Goal: Task Accomplishment & Management: Complete application form

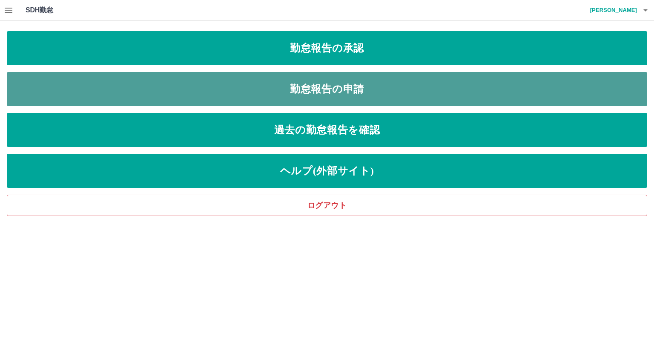
click at [211, 94] on link "勤怠報告の申請" at bounding box center [327, 89] width 640 height 34
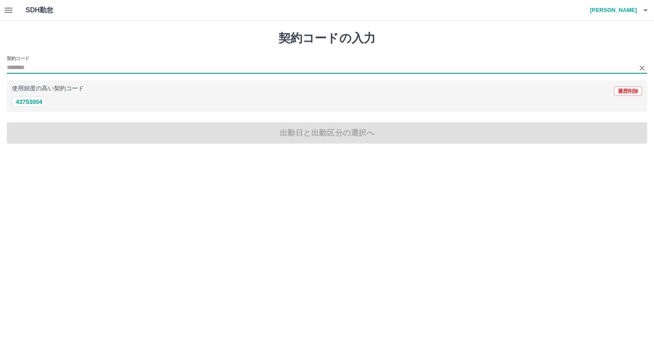
click at [41, 64] on input "契約コード" at bounding box center [320, 68] width 627 height 11
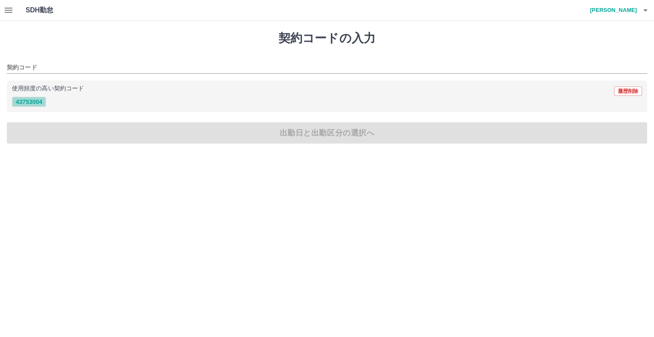
click at [41, 100] on button "43753004" at bounding box center [29, 102] width 34 height 10
type input "********"
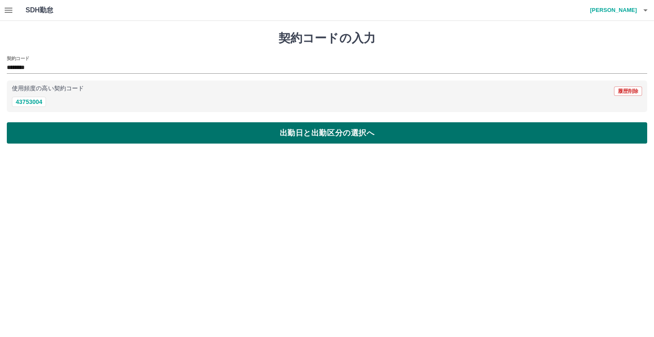
click at [53, 129] on button "出勤日と出勤区分の選択へ" at bounding box center [327, 132] width 640 height 21
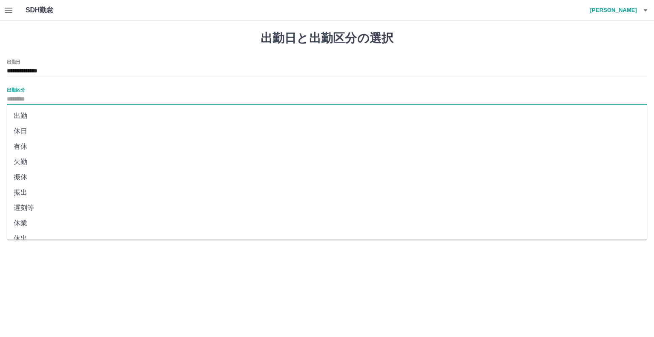
click at [33, 97] on input "出勤区分" at bounding box center [327, 99] width 640 height 11
click at [25, 115] on li "出勤" at bounding box center [327, 115] width 640 height 15
type input "**"
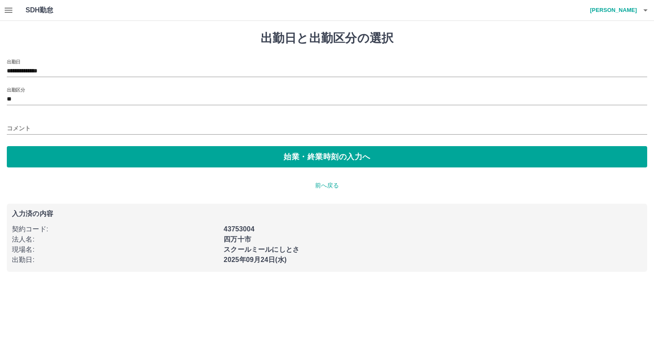
click at [31, 121] on div "コメント" at bounding box center [327, 125] width 640 height 20
click at [36, 127] on input "コメント" at bounding box center [327, 128] width 640 height 12
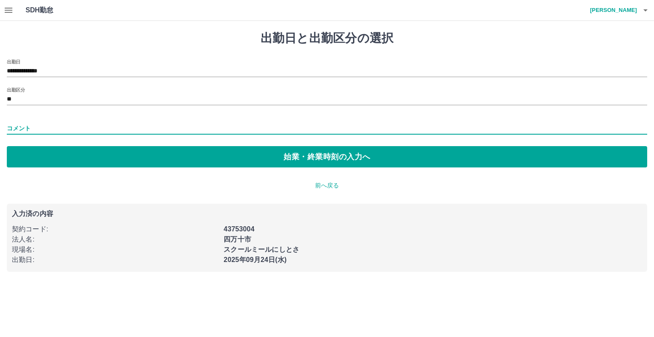
type input "*"
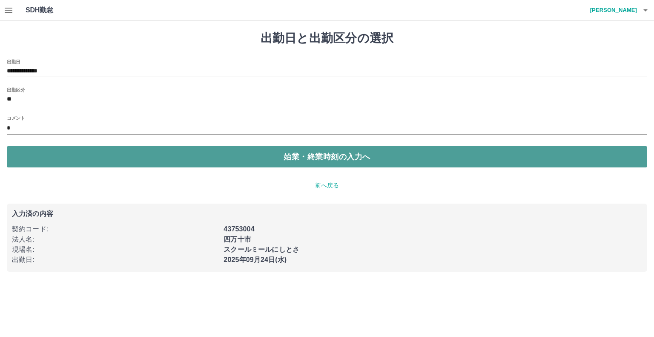
click at [85, 157] on button "始業・終業時刻の入力へ" at bounding box center [327, 156] width 640 height 21
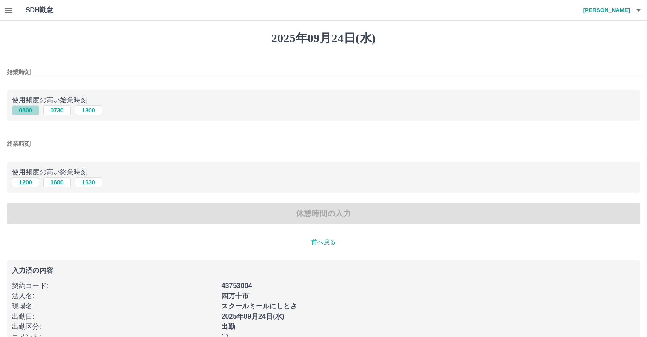
click at [28, 113] on button "0800" at bounding box center [25, 110] width 27 height 10
type input "****"
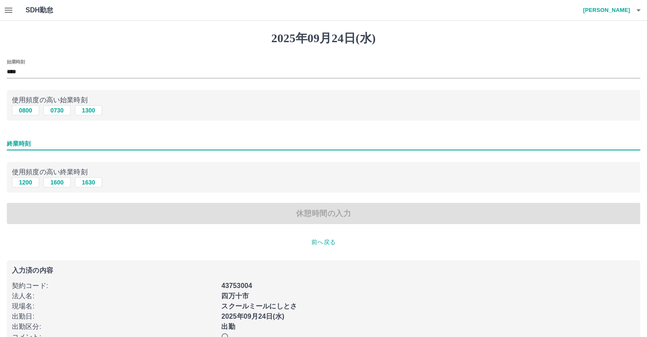
click at [51, 146] on input "終業時刻" at bounding box center [324, 143] width 634 height 12
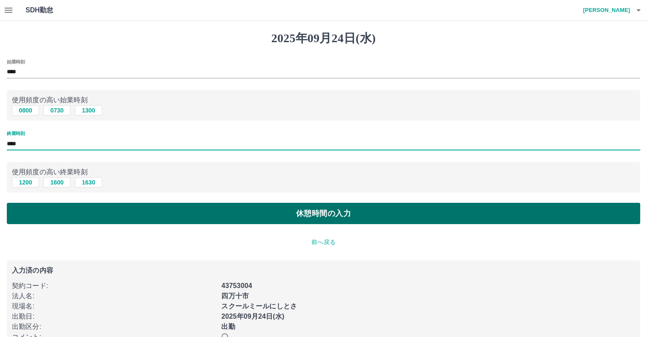
type input "****"
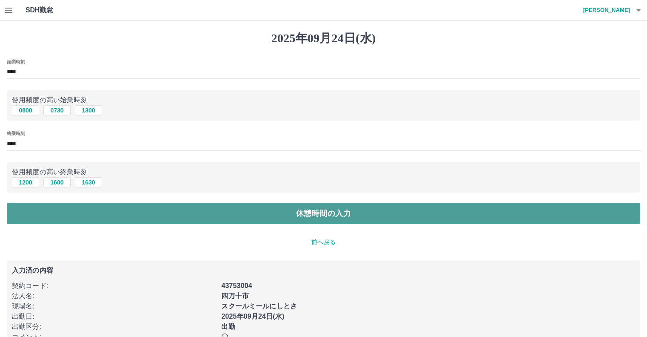
click at [65, 212] on button "休憩時間の入力" at bounding box center [324, 213] width 634 height 21
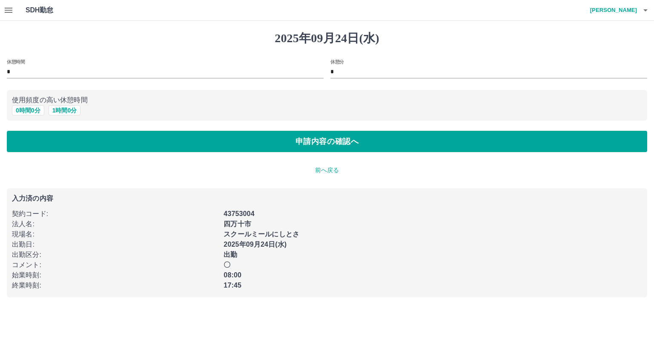
click at [64, 105] on div "0 時間 0 分 1 時間 0 分" at bounding box center [327, 110] width 630 height 11
click at [65, 107] on button "1 時間 0 分" at bounding box center [65, 110] width 32 height 10
type input "*"
click at [65, 108] on button "1 時間 0 分" at bounding box center [65, 110] width 32 height 10
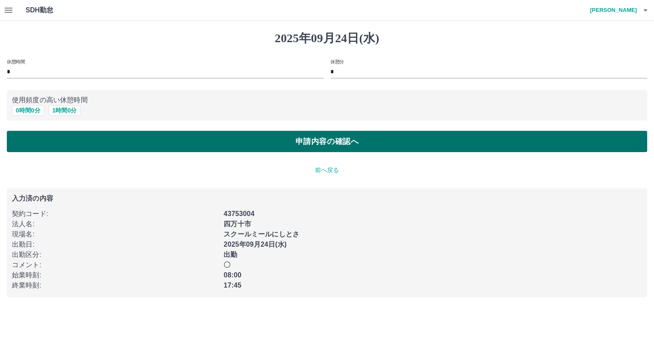
click at [86, 144] on button "申請内容の確認へ" at bounding box center [327, 141] width 640 height 21
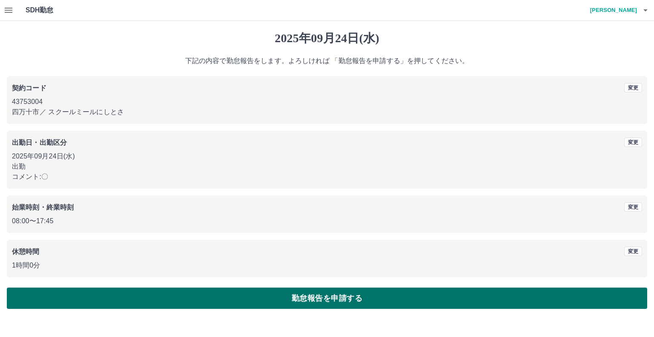
click at [263, 303] on button "勤怠報告を申請する" at bounding box center [327, 297] width 640 height 21
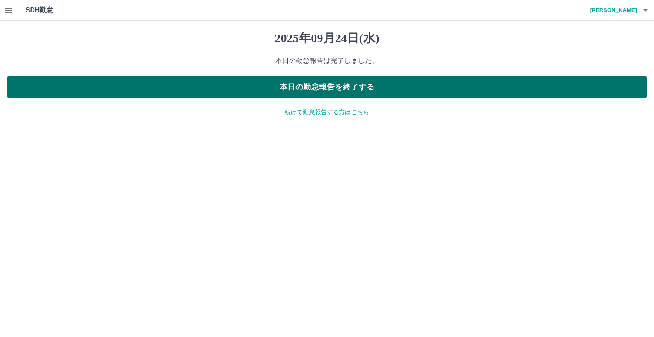
click at [296, 91] on button "本日の勤怠報告を終了する" at bounding box center [327, 86] width 640 height 21
